Goal: Check status: Check status

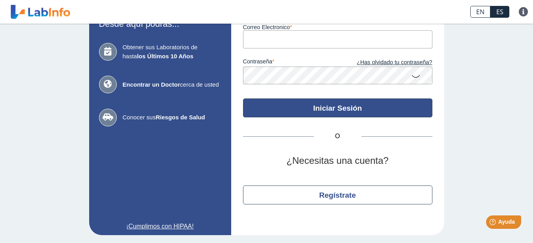
type input "[EMAIL_ADDRESS][DOMAIN_NAME]"
click at [325, 107] on button "Iniciar Sesión" at bounding box center [337, 108] width 189 height 19
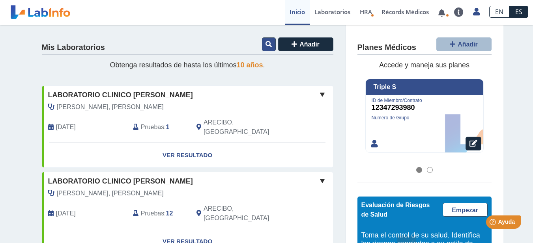
click at [265, 45] on icon at bounding box center [268, 44] width 6 height 6
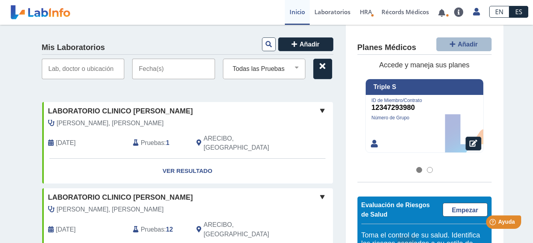
click at [161, 69] on input "text" at bounding box center [173, 69] width 83 height 21
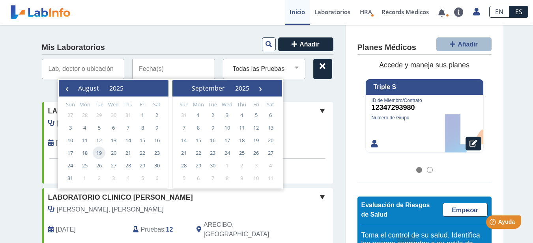
click at [99, 153] on span "19" at bounding box center [99, 153] width 13 height 13
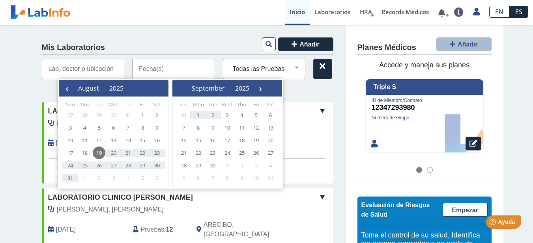
click at [161, 69] on input "text" at bounding box center [173, 69] width 83 height 21
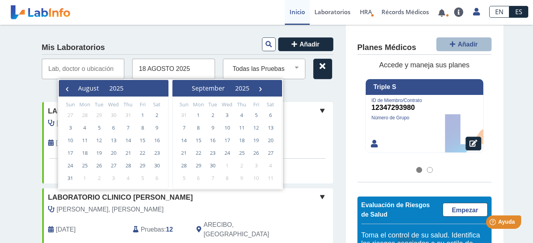
type input "18 AGOSTO 2025"
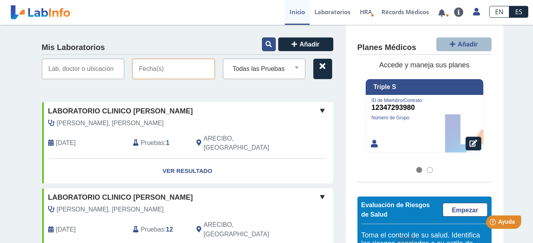
click at [266, 43] on icon at bounding box center [268, 44] width 6 height 6
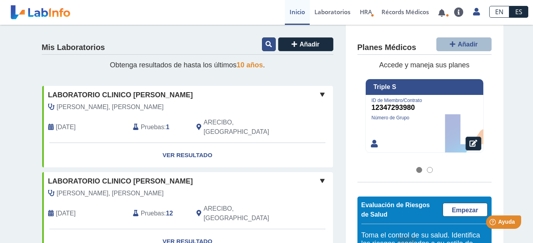
click at [267, 45] on icon at bounding box center [268, 44] width 6 height 6
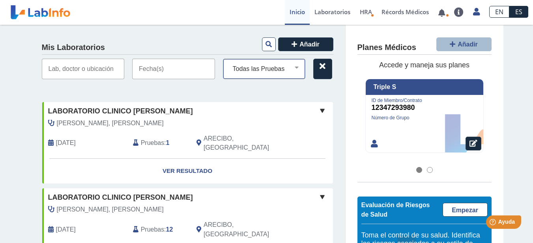
click at [274, 71] on select "Todas las Pruebas (w)-creatinine spot (w)-ra latex qual (w)-urinalysis basic me…" at bounding box center [268, 69] width 76 height 10
click at [174, 68] on input "text" at bounding box center [173, 69] width 83 height 21
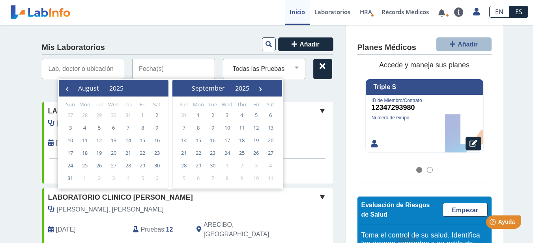
type input "18 AGOSTO 2025"
click at [292, 44] on icon at bounding box center [294, 44] width 6 height 6
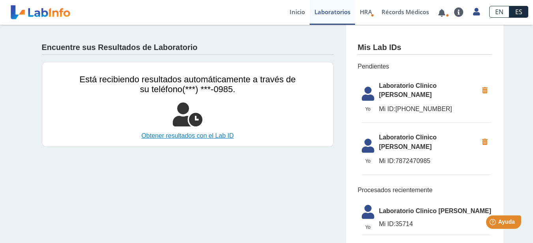
click at [163, 138] on link "Obtener resultados con el Lab ID" at bounding box center [188, 135] width 216 height 9
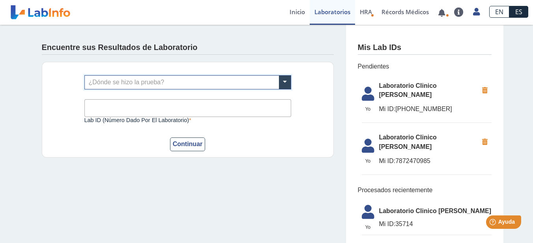
click at [303, 53] on div "Encuentre sus Resultados de Laboratorio" at bounding box center [188, 46] width 292 height 18
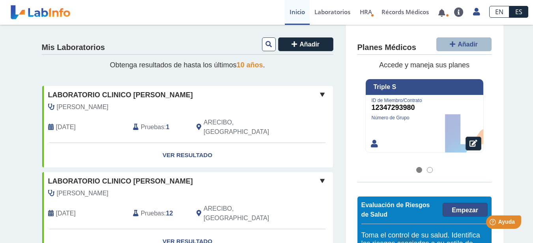
click at [462, 211] on span "Empezar" at bounding box center [465, 210] width 26 height 7
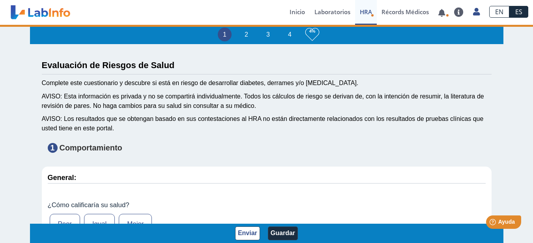
type input "Confesor [PERSON_NAME]"
type input "[DATE]"
select select
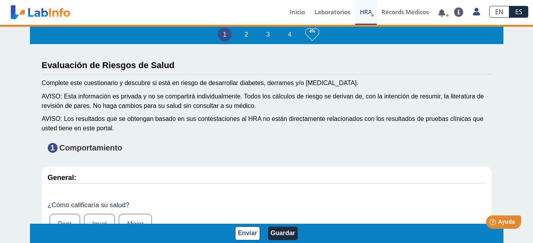
select select
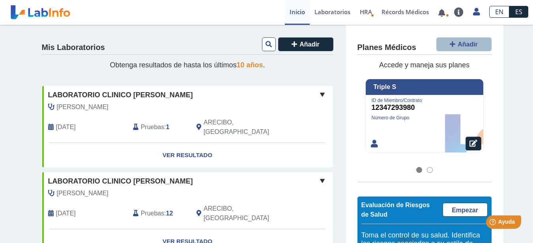
click at [71, 50] on h4 "Mis Laboratorios" at bounding box center [73, 47] width 63 height 9
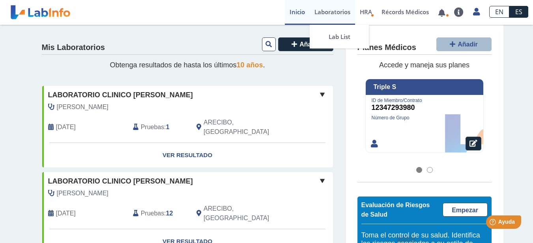
click at [332, 12] on link "Laboratorios" at bounding box center [332, 12] width 45 height 25
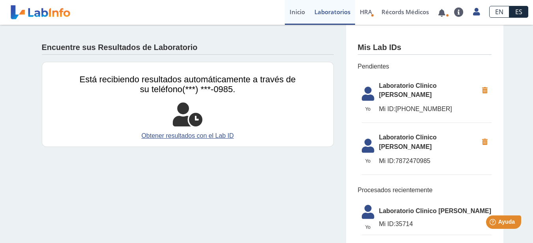
click at [294, 12] on link "Inicio" at bounding box center [297, 12] width 25 height 25
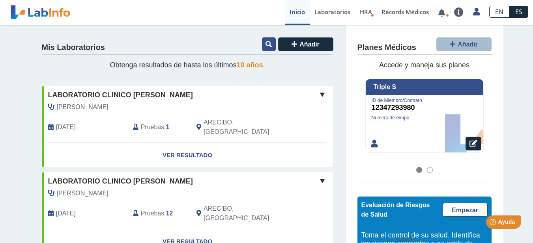
click at [264, 49] on button at bounding box center [269, 44] width 14 height 14
click at [266, 44] on icon at bounding box center [268, 44] width 6 height 6
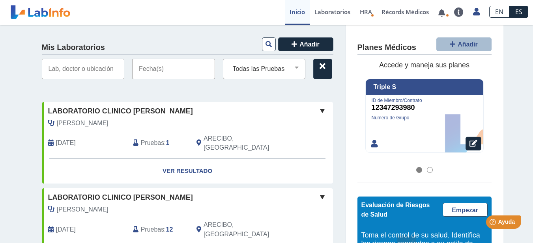
click at [71, 69] on input "text" at bounding box center [83, 69] width 83 height 21
click at [51, 73] on input "text" at bounding box center [83, 69] width 83 height 21
click at [86, 68] on input "text" at bounding box center [83, 69] width 83 height 21
type input "[PERSON_NAME]"
click at [178, 73] on input "text" at bounding box center [173, 69] width 83 height 21
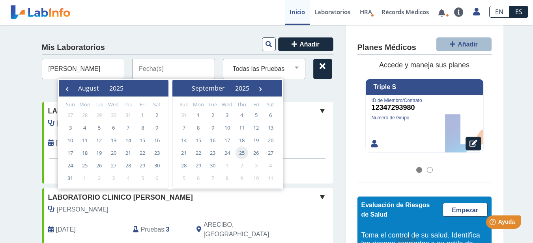
type input "[DATE]"
click at [99, 154] on span "19" at bounding box center [99, 153] width 13 height 13
click at [85, 154] on span "18" at bounding box center [84, 153] width 13 height 13
click at [142, 70] on input "text" at bounding box center [173, 69] width 83 height 21
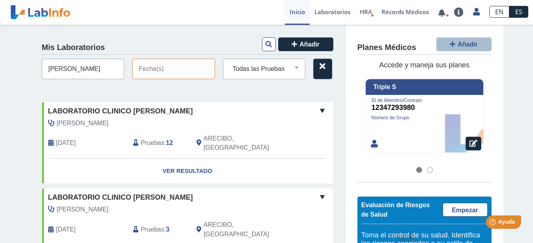
type input "[DATE]"
click at [172, 73] on input "text" at bounding box center [173, 69] width 83 height 21
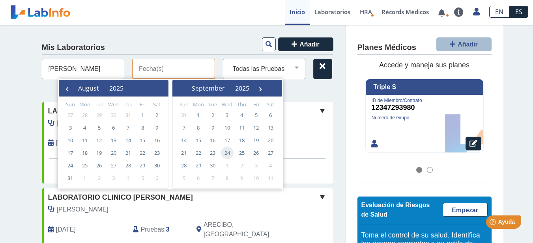
type input "[DATE]"
click at [173, 73] on input "text" at bounding box center [173, 69] width 83 height 21
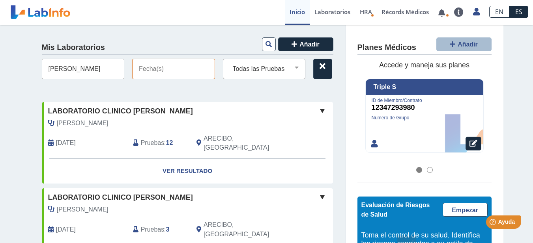
type input "[DATE]"
drag, startPoint x: 159, startPoint y: 79, endPoint x: 157, endPoint y: 74, distance: 5.5
click at [159, 79] on input "text" at bounding box center [173, 69] width 83 height 21
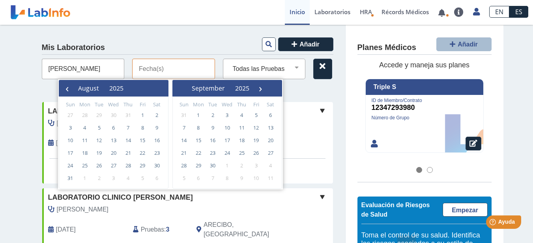
type input "[DATE]"
click at [86, 154] on span "18" at bounding box center [84, 153] width 13 height 13
click at [104, 90] on button "August" at bounding box center [88, 88] width 31 height 12
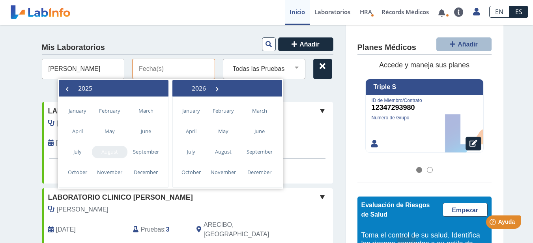
click at [105, 157] on span "August" at bounding box center [109, 152] width 35 height 13
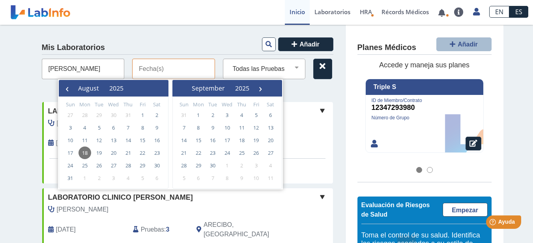
click at [85, 156] on span "18" at bounding box center [84, 153] width 13 height 13
type input "[DATE] - [DATE]"
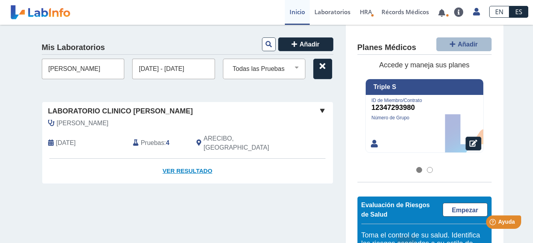
click at [169, 162] on link "Ver Resultado" at bounding box center [187, 171] width 291 height 25
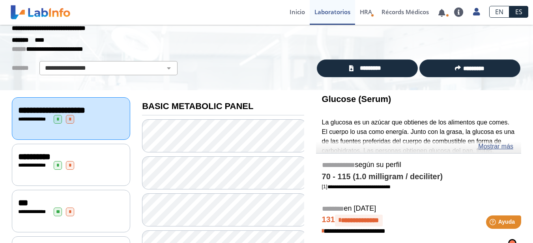
scroll to position [39, 0]
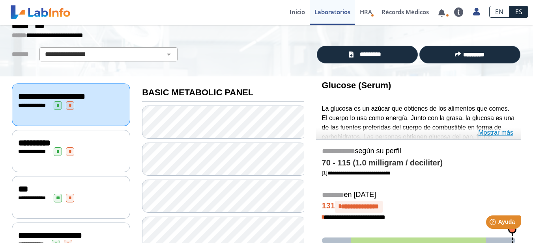
click at [490, 133] on link "Mostrar más" at bounding box center [495, 132] width 35 height 9
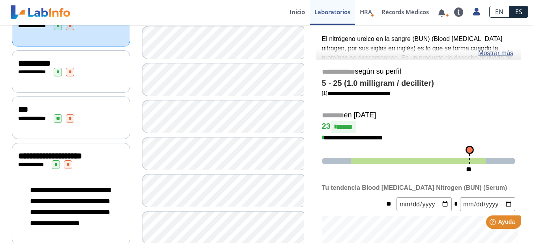
scroll to position [118, 0]
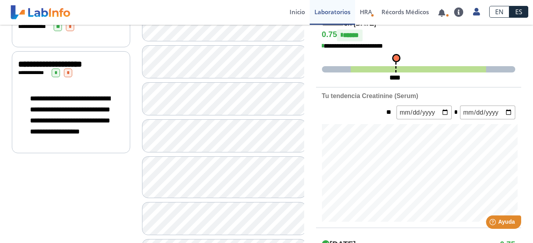
scroll to position [197, 0]
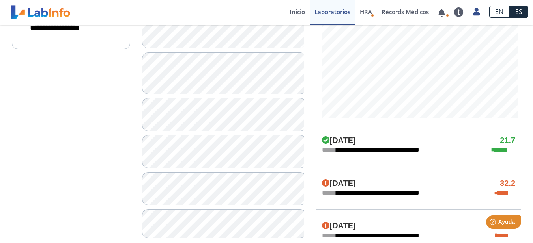
scroll to position [316, 0]
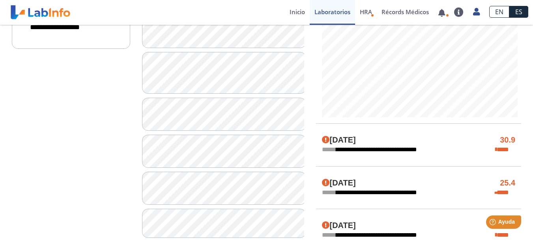
scroll to position [276, 0]
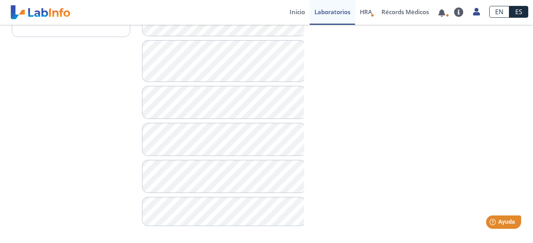
scroll to position [330, 0]
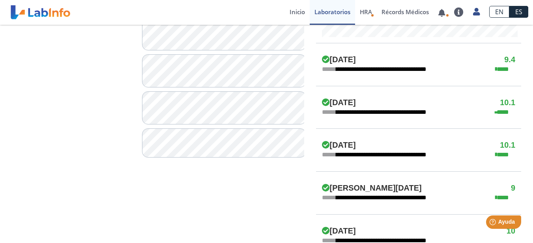
scroll to position [409, 0]
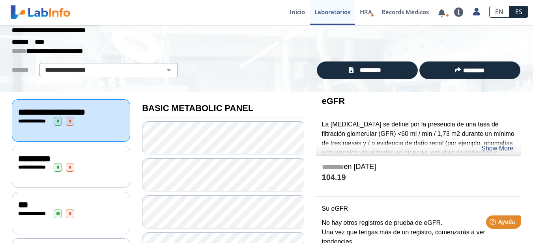
scroll to position [15, 0]
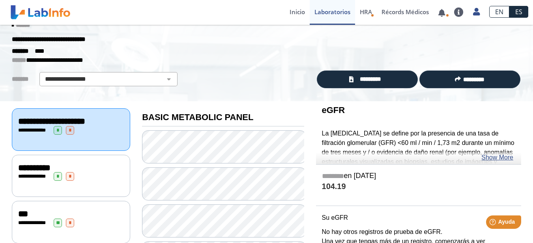
click at [96, 173] on div "**********" at bounding box center [71, 167] width 106 height 9
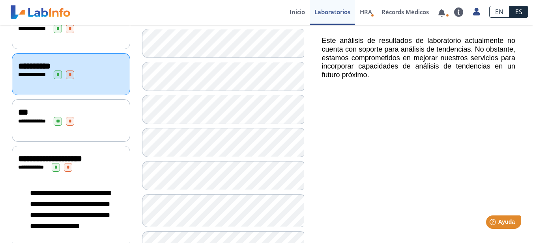
scroll to position [133, 0]
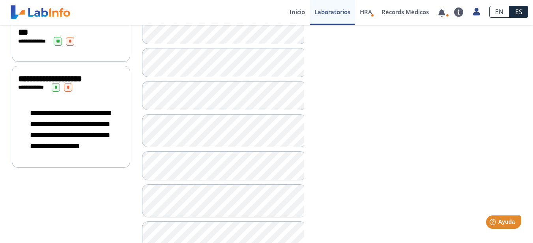
scroll to position [212, 0]
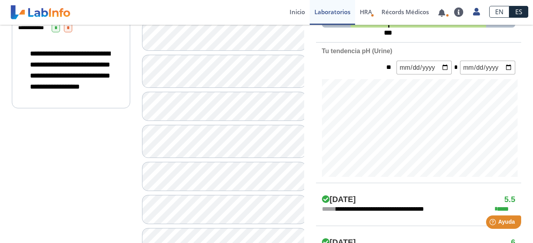
scroll to position [291, 0]
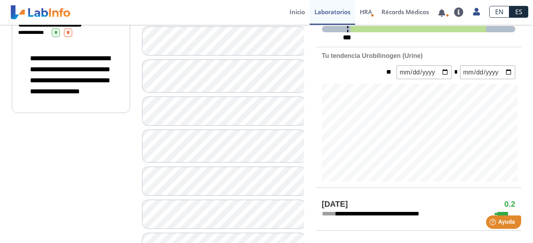
scroll to position [291, 0]
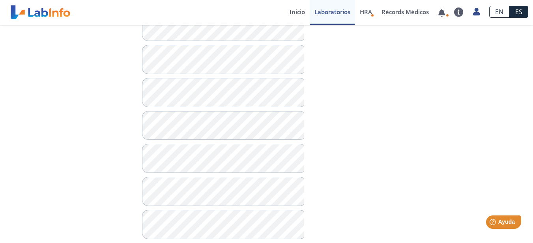
scroll to position [409, 0]
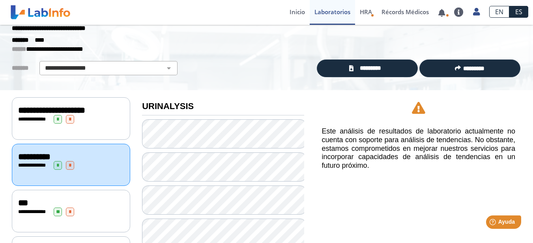
scroll to position [39, 0]
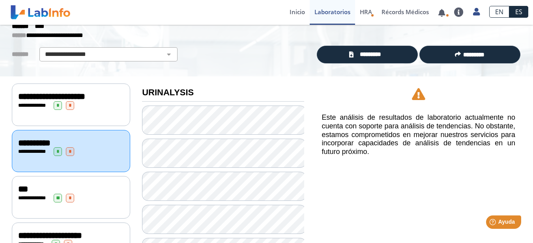
click at [99, 194] on div "***" at bounding box center [71, 189] width 106 height 9
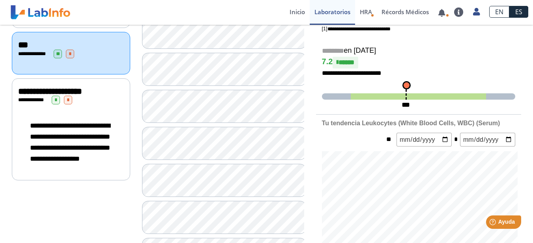
scroll to position [197, 0]
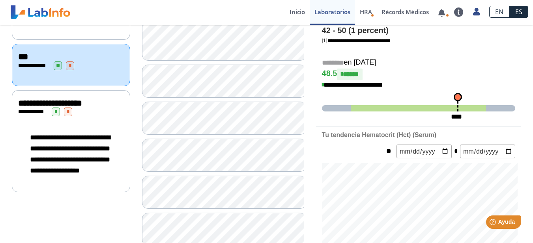
scroll to position [158, 0]
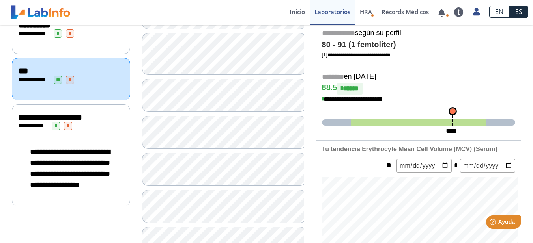
scroll to position [197, 0]
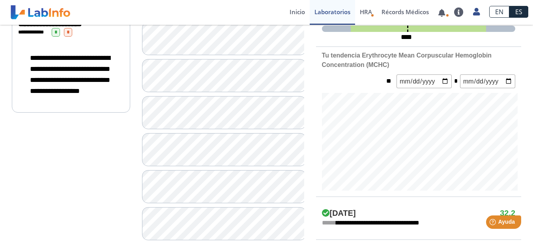
scroll to position [276, 0]
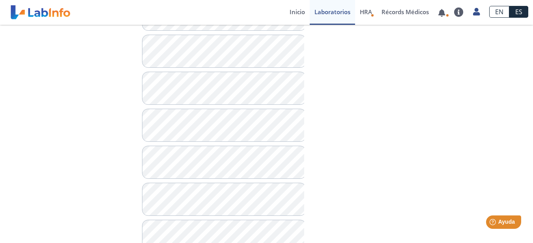
scroll to position [355, 0]
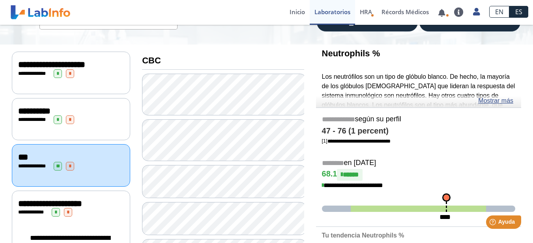
scroll to position [39, 0]
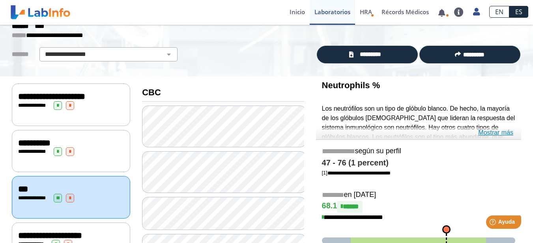
click at [486, 134] on link "Mostrar más" at bounding box center [495, 132] width 35 height 9
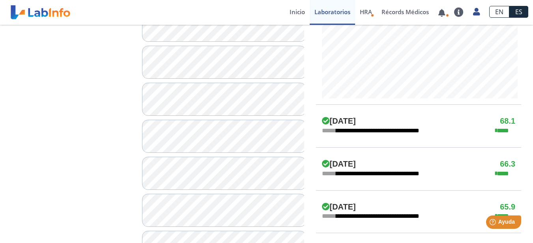
scroll to position [434, 0]
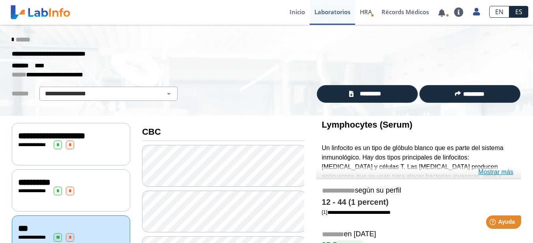
click at [482, 174] on link "Mostrar más" at bounding box center [495, 172] width 35 height 9
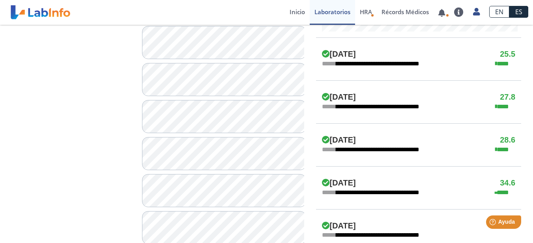
scroll to position [434, 0]
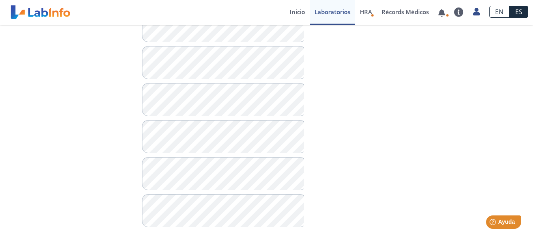
scroll to position [528, 0]
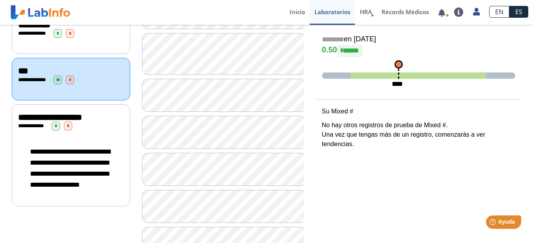
scroll to position [118, 0]
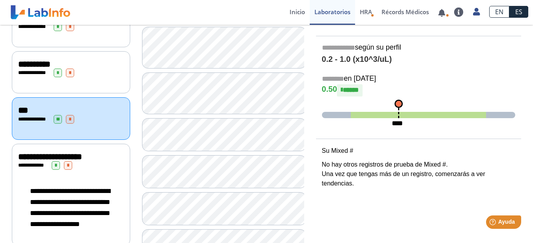
click at [96, 179] on div "**********" at bounding box center [71, 195] width 118 height 102
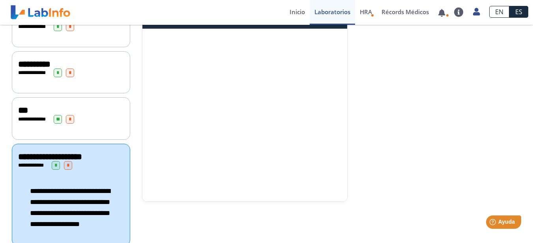
click at [92, 182] on div "**********" at bounding box center [71, 195] width 118 height 102
